Goal: Transaction & Acquisition: Purchase product/service

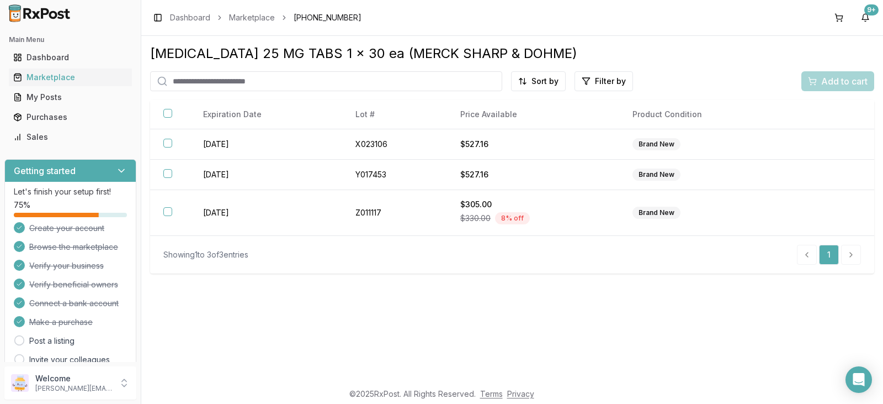
click at [241, 86] on input "search" at bounding box center [326, 81] width 352 height 20
type input "*****"
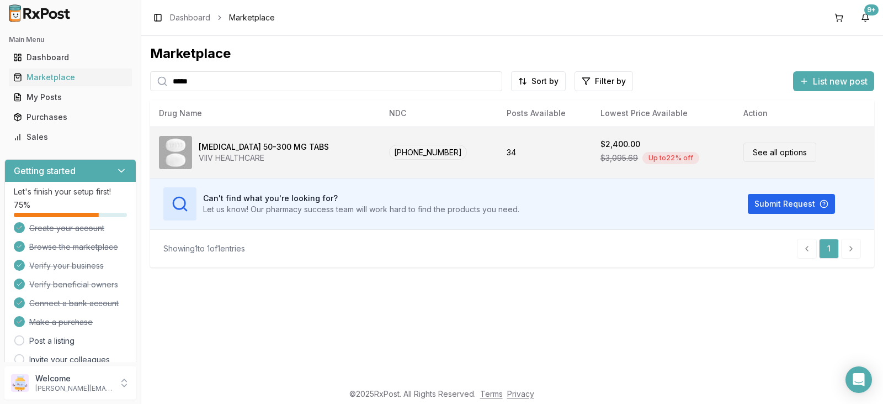
click at [648, 161] on div "Up to 22 % off" at bounding box center [671, 158] width 57 height 12
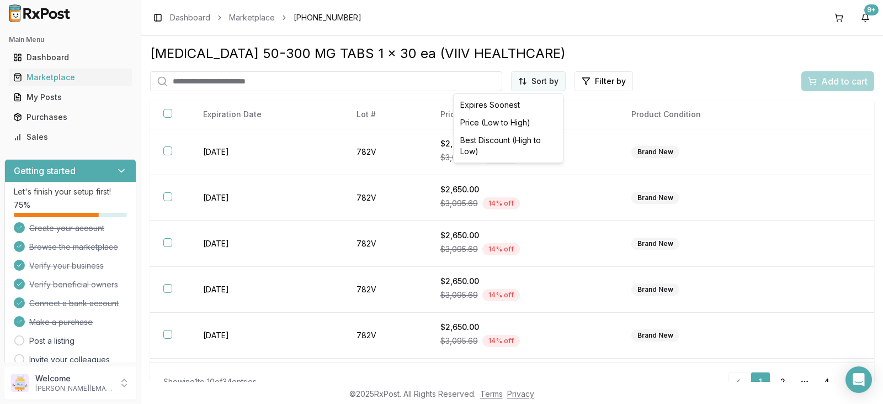
click at [534, 81] on html "Main Menu Dashboard Marketplace My Posts Purchases Sales Getting started Let's …" at bounding box center [441, 202] width 883 height 404
click at [510, 140] on div "Best Discount (High to Low)" at bounding box center [508, 145] width 105 height 29
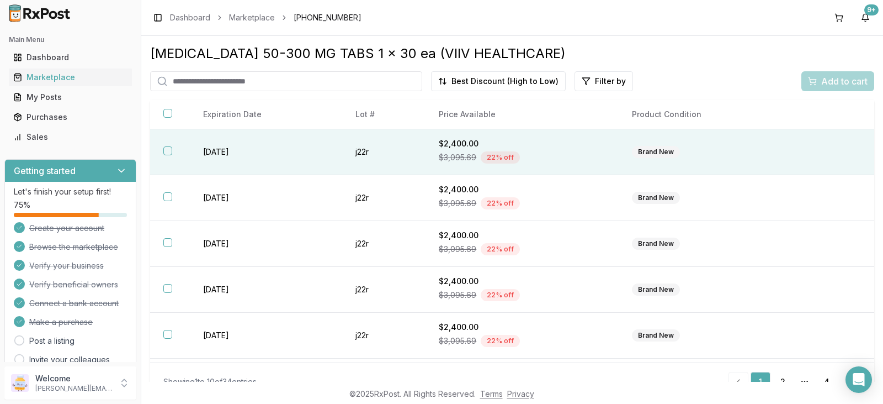
click at [792, 150] on td at bounding box center [833, 152] width 83 height 46
click at [839, 78] on span "Add to cart" at bounding box center [844, 81] width 46 height 13
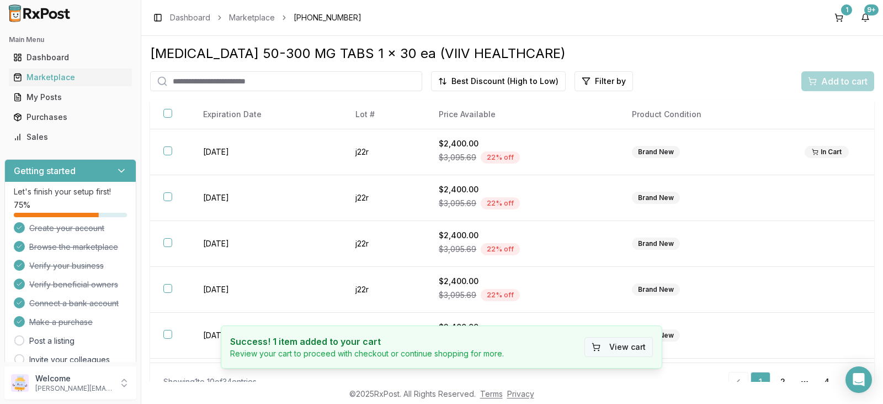
click at [627, 345] on button "View cart" at bounding box center [619, 347] width 68 height 20
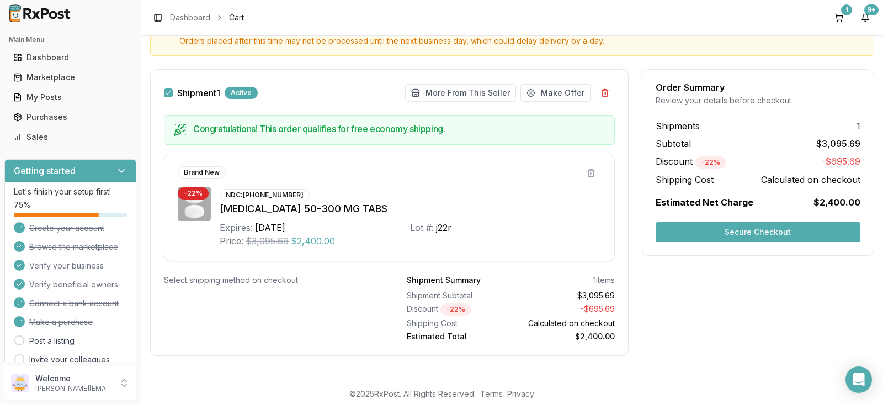
scroll to position [144, 0]
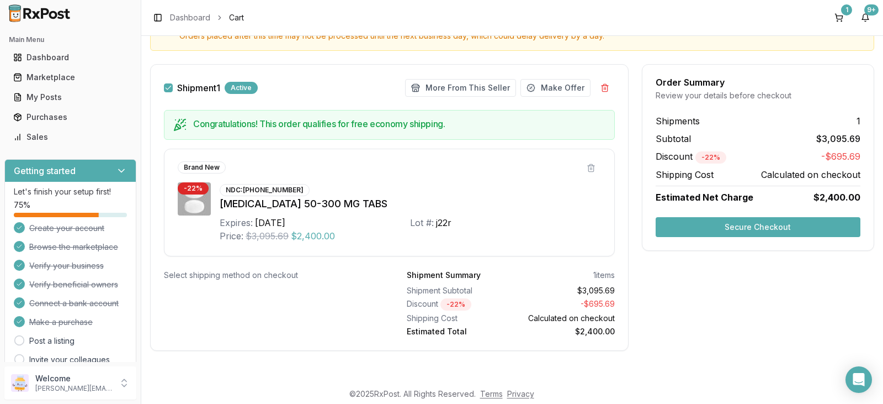
click at [767, 227] on button "Secure Checkout" at bounding box center [758, 227] width 205 height 20
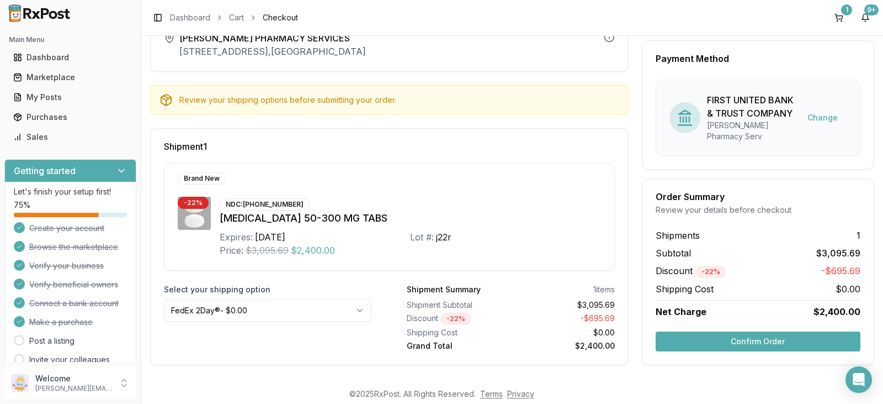
scroll to position [76, 0]
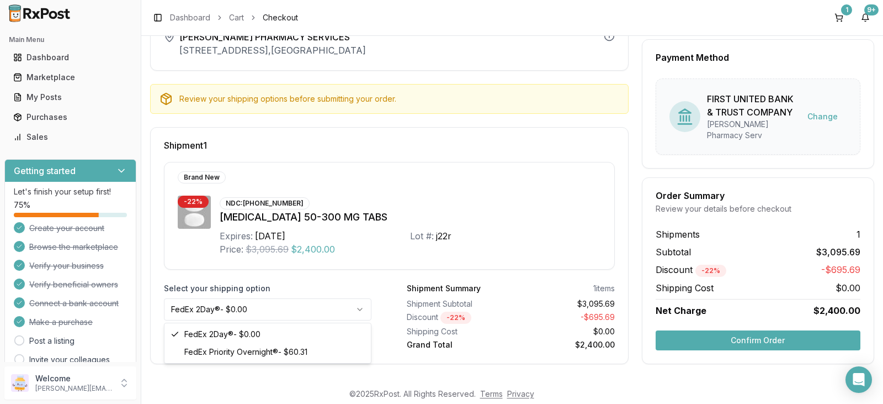
click at [365, 309] on html "Main Menu Dashboard Marketplace My Posts Purchases Sales Getting started Let's …" at bounding box center [441, 202] width 883 height 404
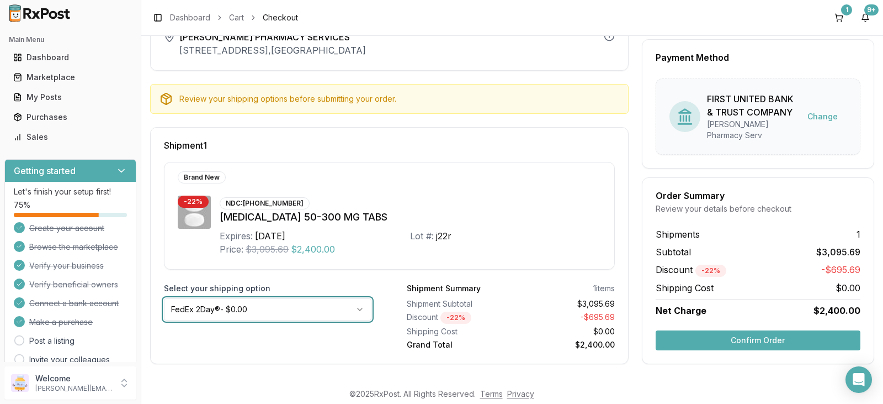
click at [365, 309] on html "Main Menu Dashboard Marketplace My Posts Purchases Sales Getting started Let's …" at bounding box center [441, 202] width 883 height 404
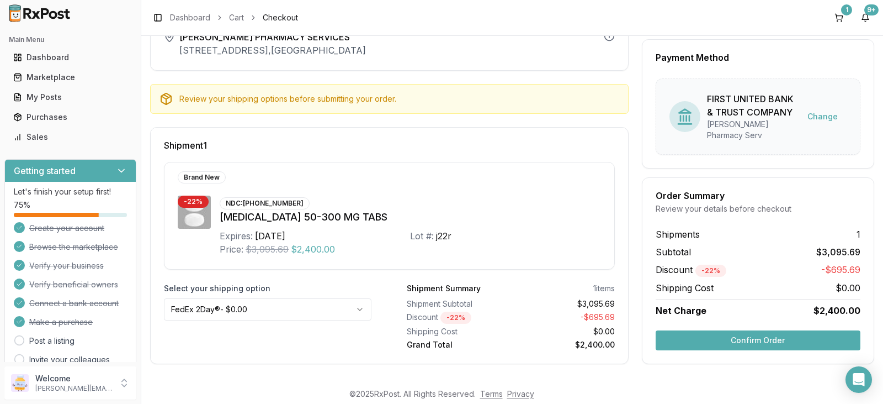
click at [359, 310] on html "Main Menu Dashboard Marketplace My Posts Purchases Sales Getting started Let's …" at bounding box center [441, 202] width 883 height 404
click at [745, 341] on button "Confirm Order" at bounding box center [758, 340] width 205 height 20
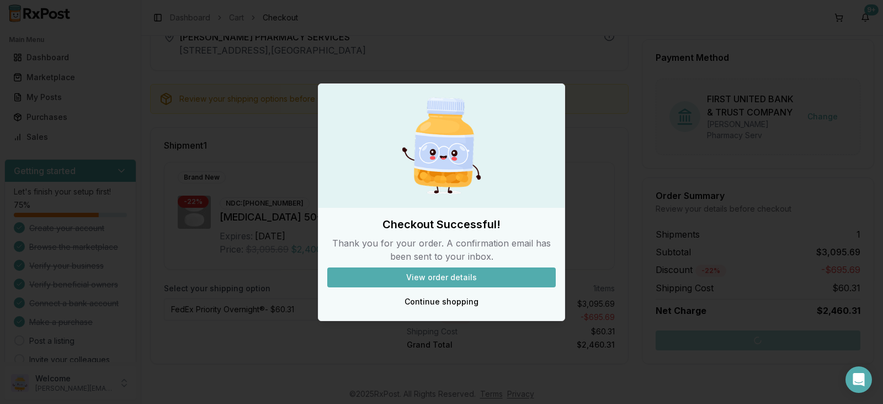
click at [456, 274] on button "View order details" at bounding box center [441, 277] width 229 height 20
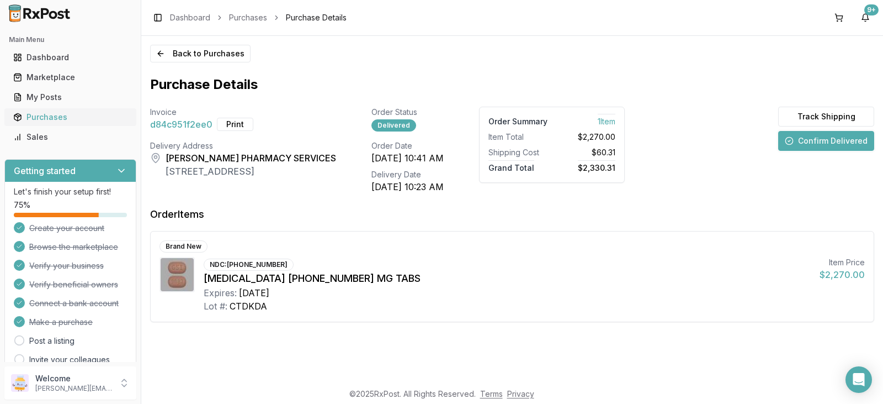
click at [73, 117] on div "Purchases" at bounding box center [70, 117] width 114 height 11
